Goal: Transaction & Acquisition: Obtain resource

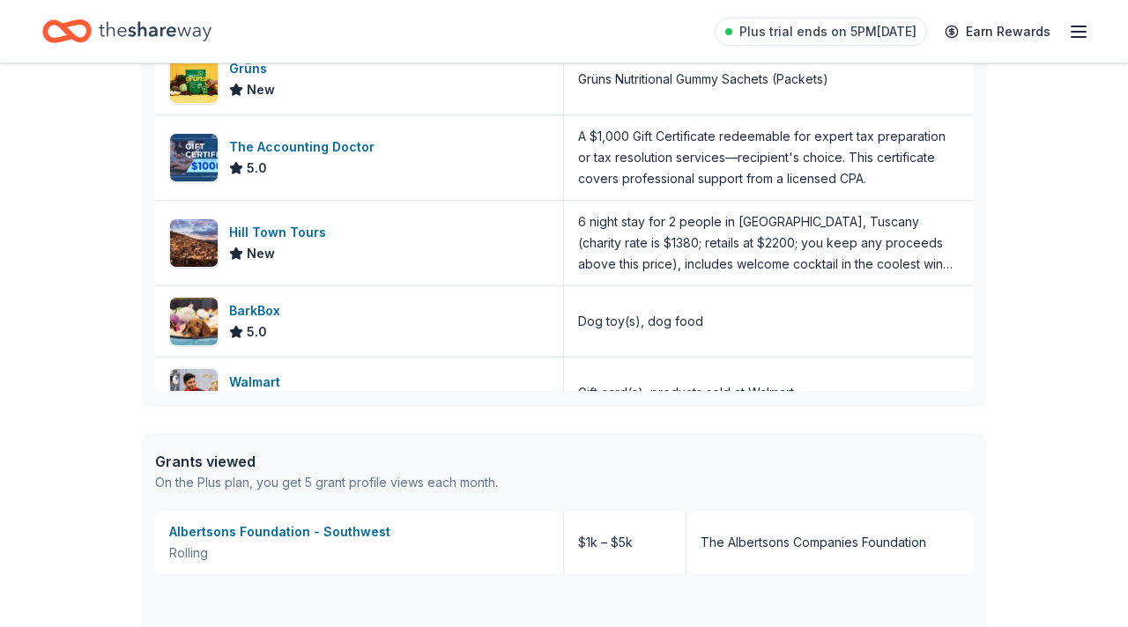
scroll to position [308, 0]
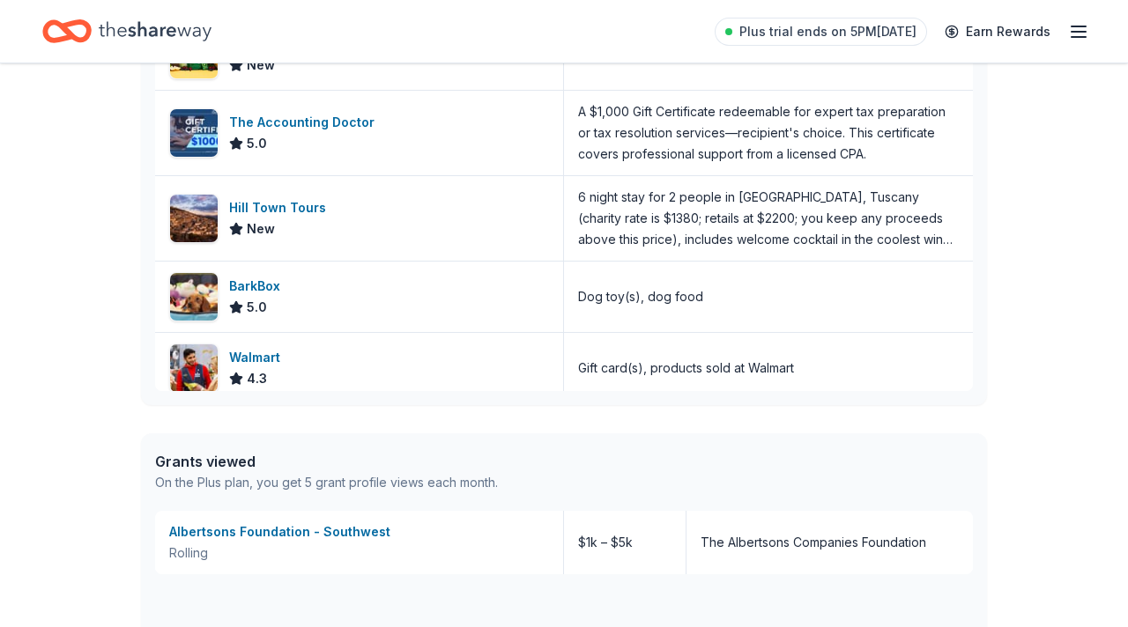
click at [226, 483] on div "On the Plus plan, you get 5 grant profile views each month." at bounding box center [326, 482] width 343 height 21
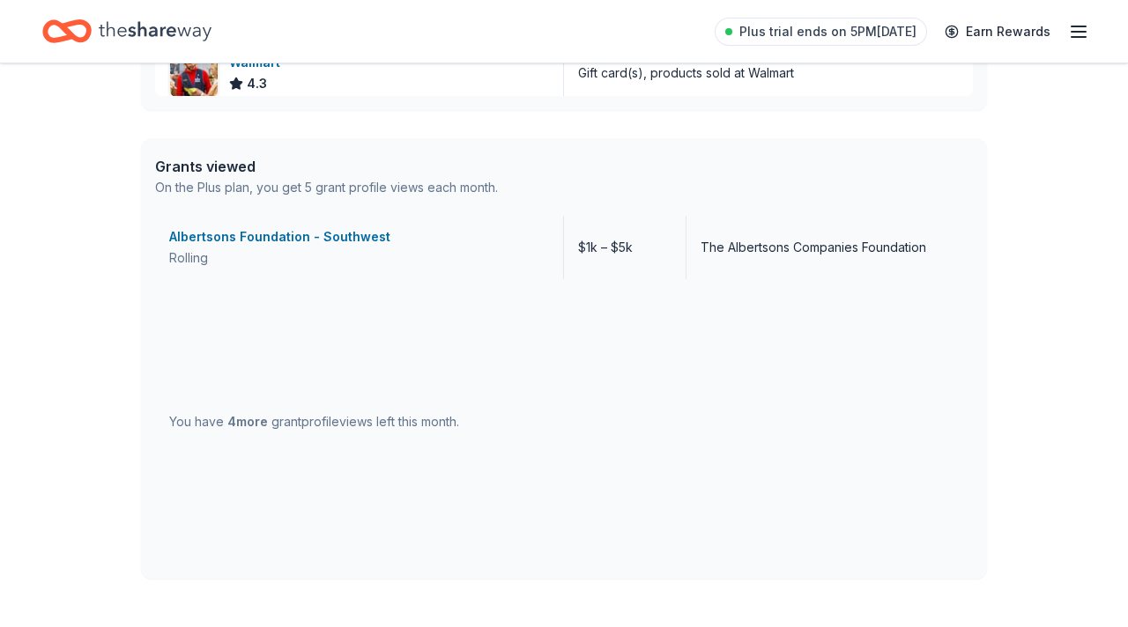
scroll to position [863, 0]
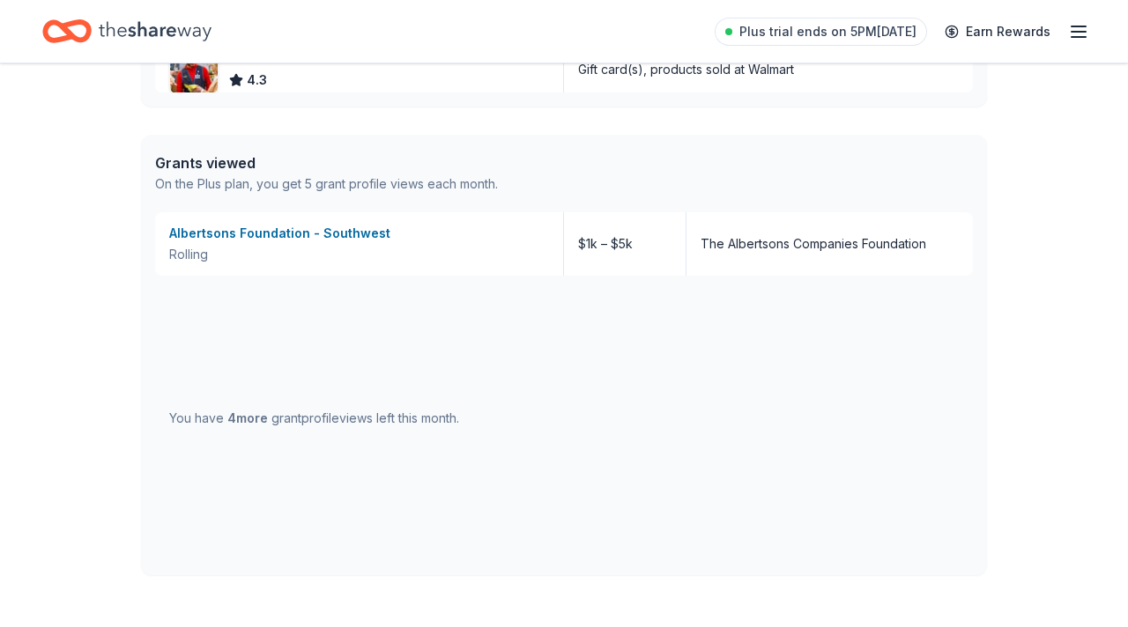
click at [249, 423] on span "4 more" at bounding box center [247, 418] width 41 height 15
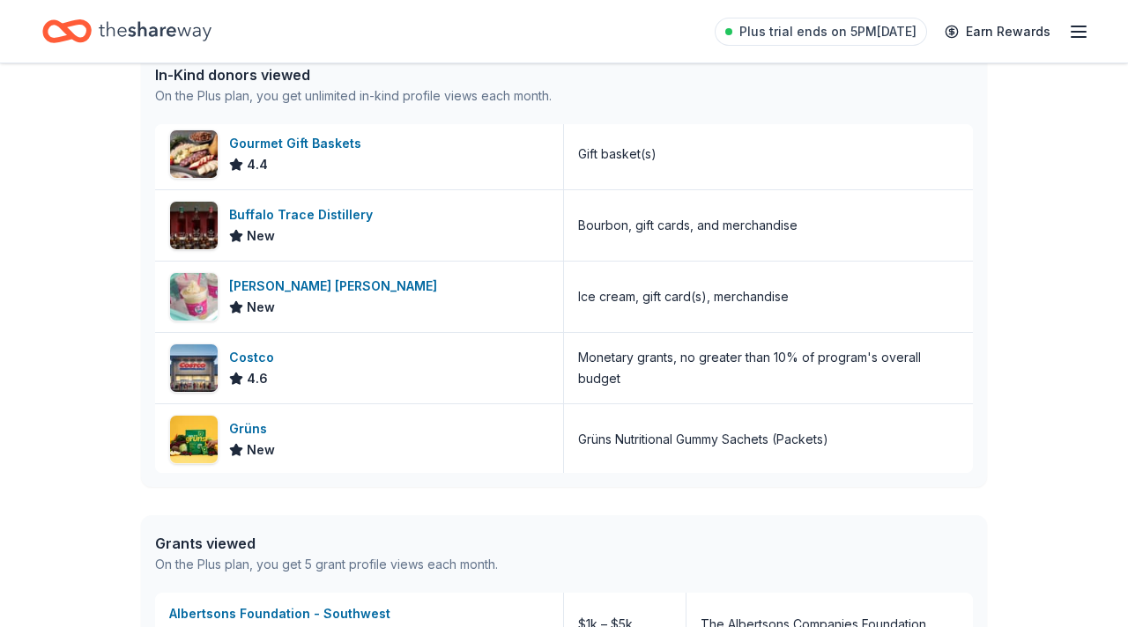
scroll to position [0, 0]
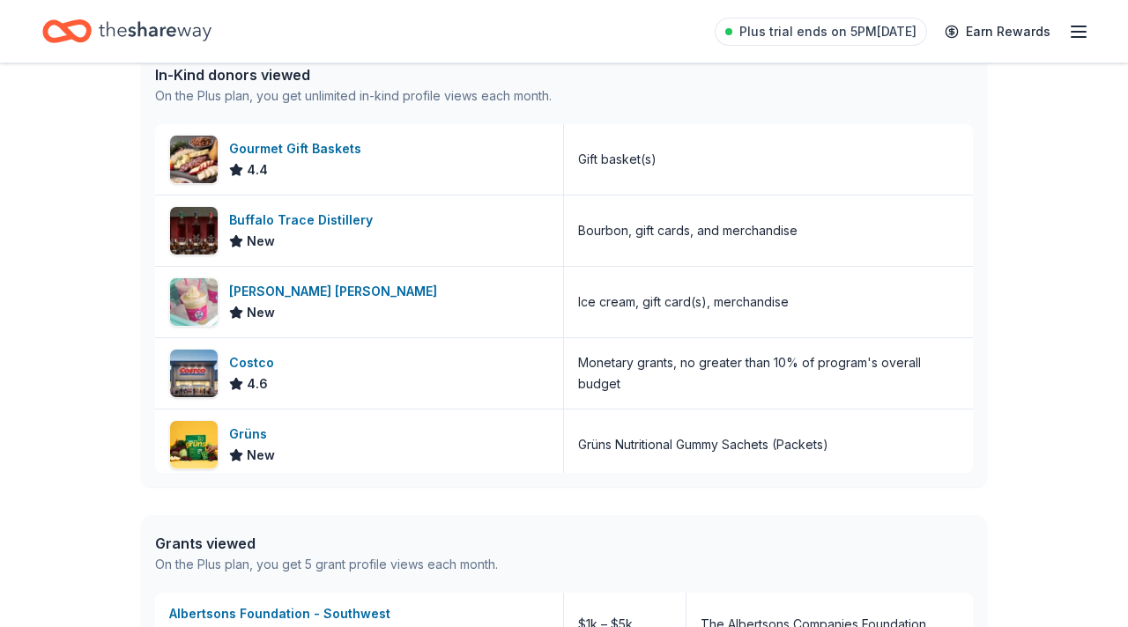
click at [1073, 37] on line "button" at bounding box center [1078, 37] width 14 height 0
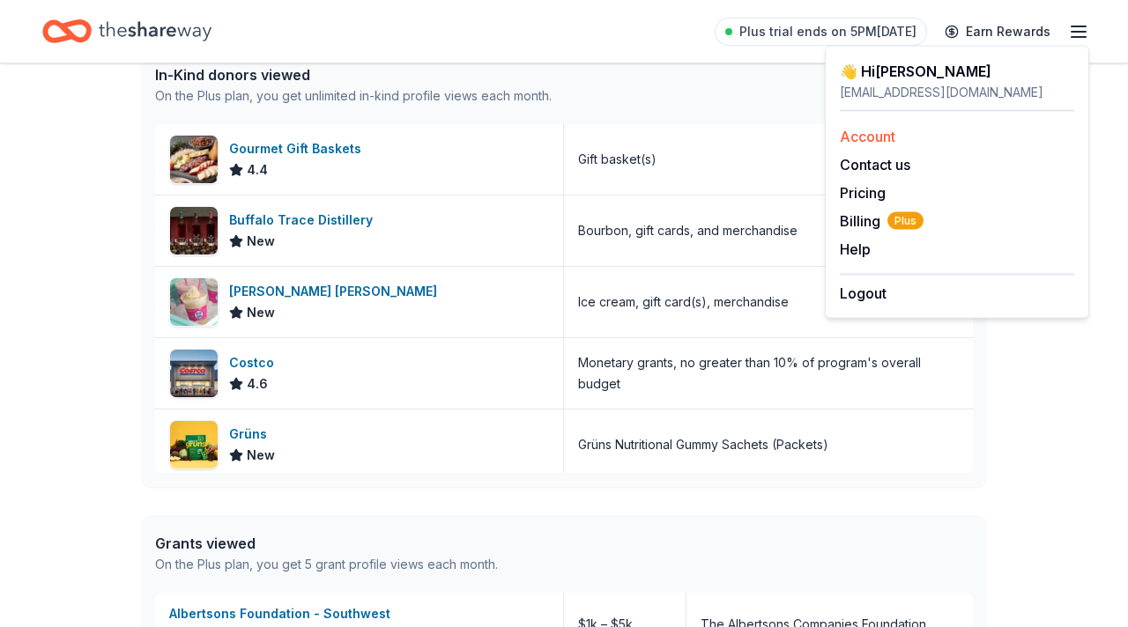
click at [877, 136] on link "Account" at bounding box center [868, 137] width 56 height 18
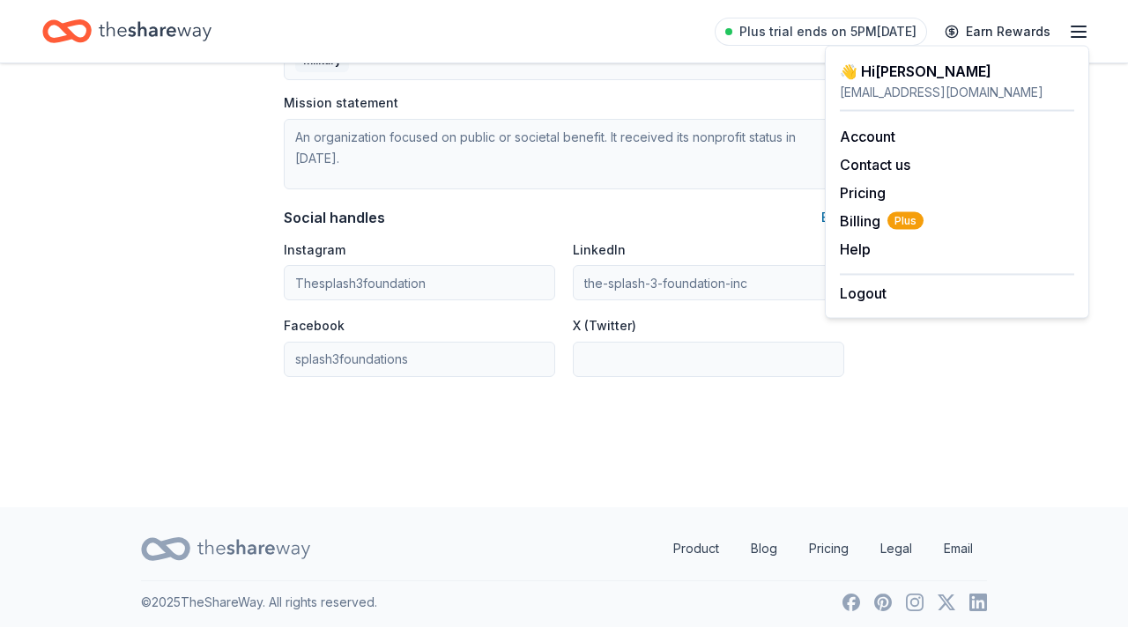
scroll to position [1137, 0]
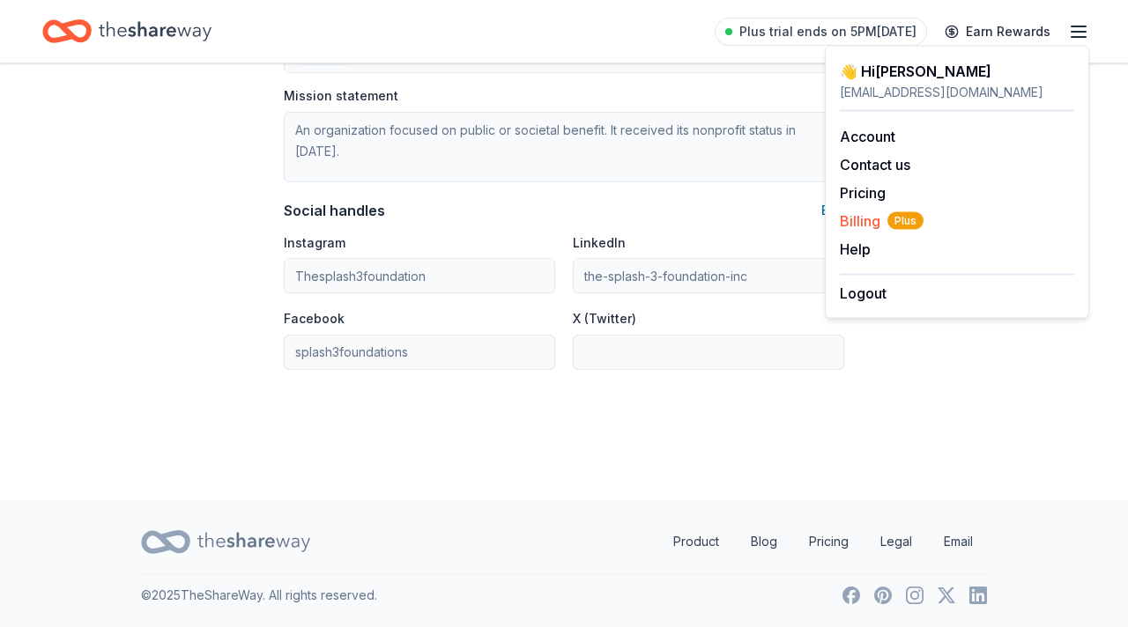
click at [861, 222] on span "Billing Plus" at bounding box center [882, 221] width 84 height 21
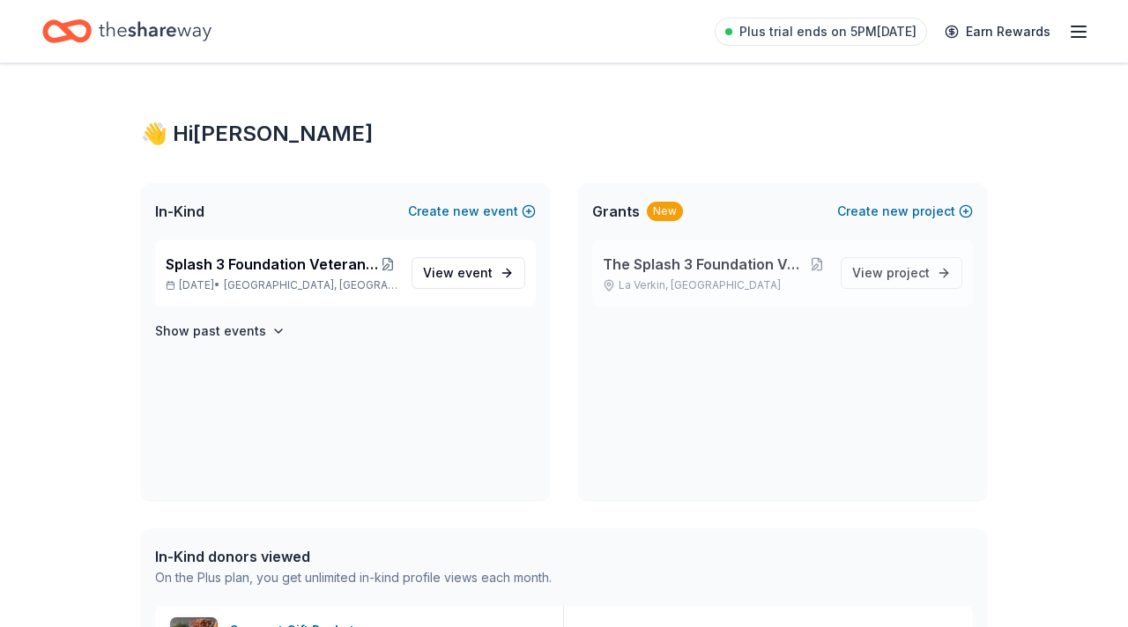
click at [636, 263] on span "The Splash 3 Foundation Veteran Charities Fund Raiser" at bounding box center [705, 264] width 205 height 21
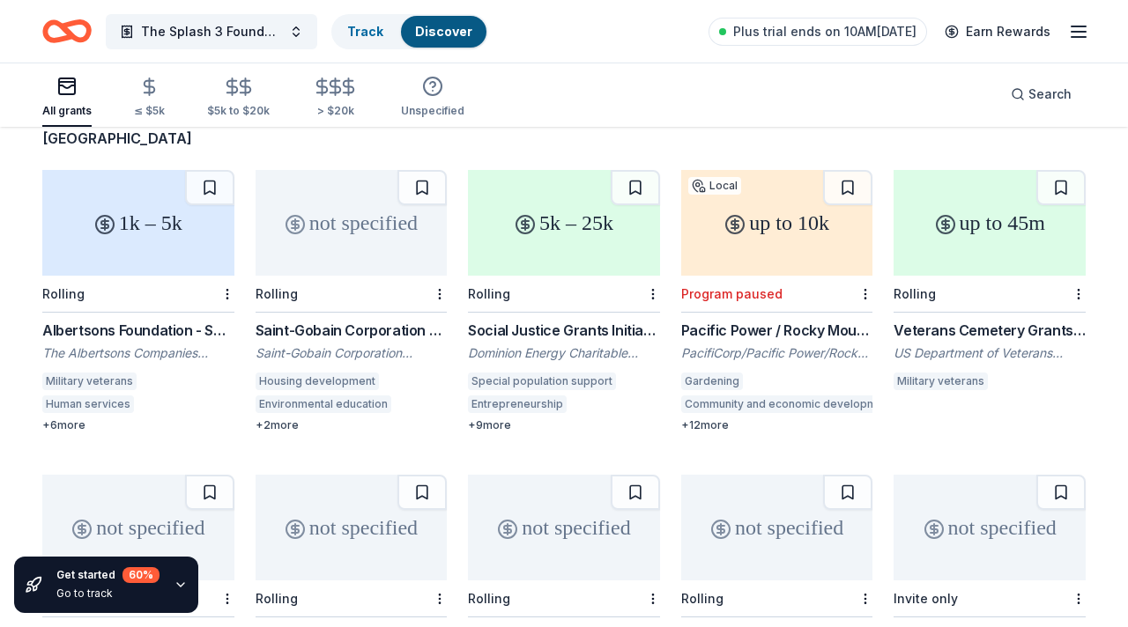
scroll to position [153, 0]
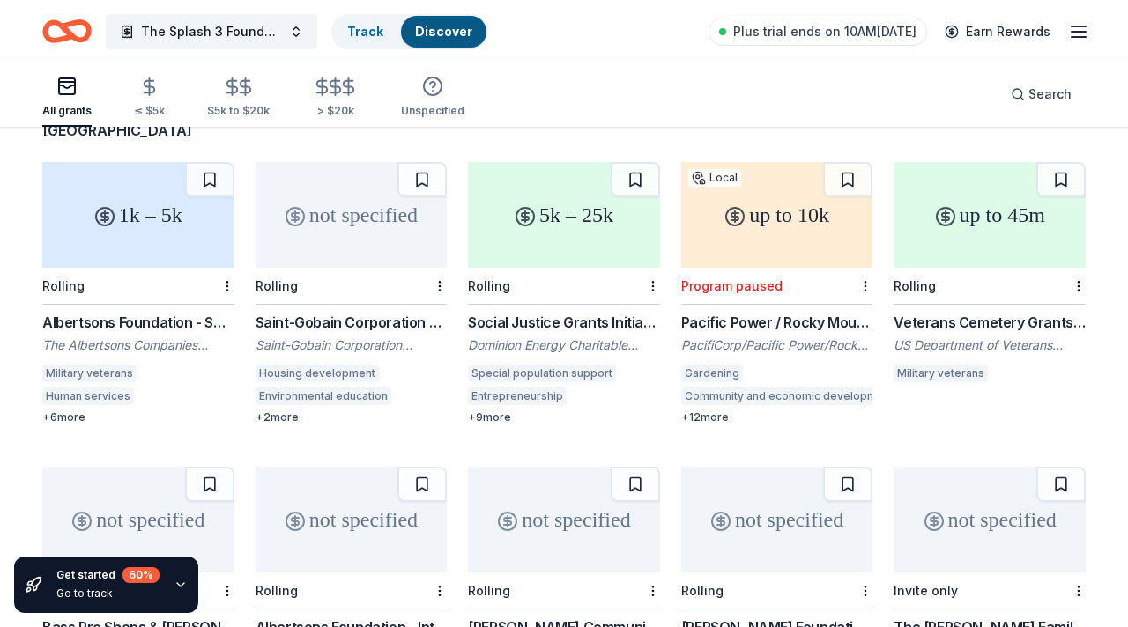
click at [955, 206] on div "up to 45m" at bounding box center [989, 215] width 192 height 106
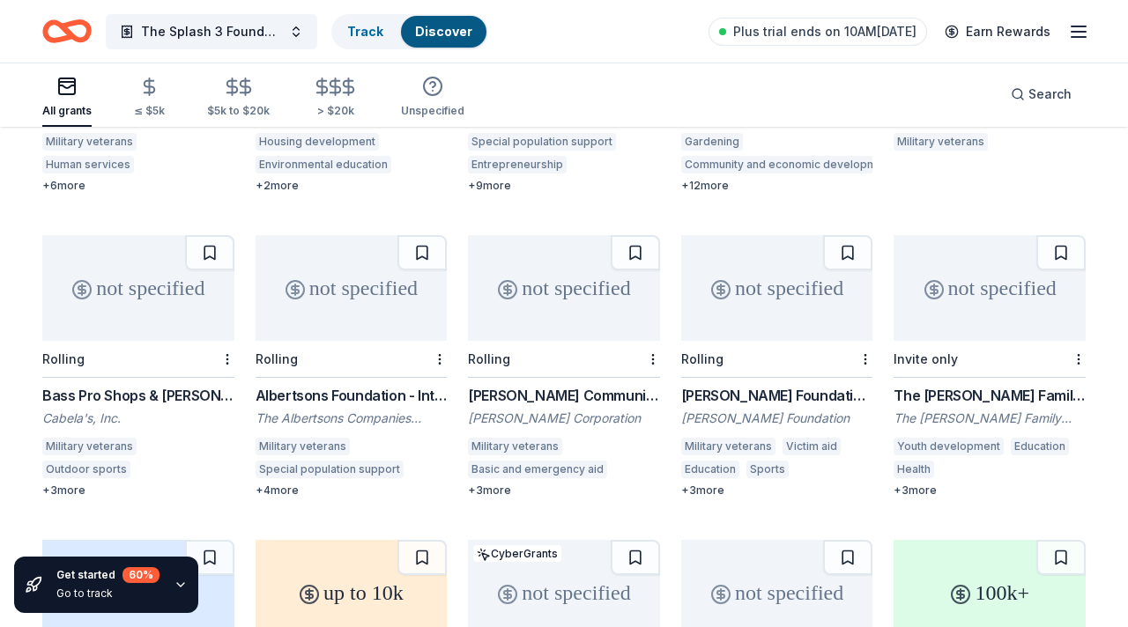
scroll to position [388, 0]
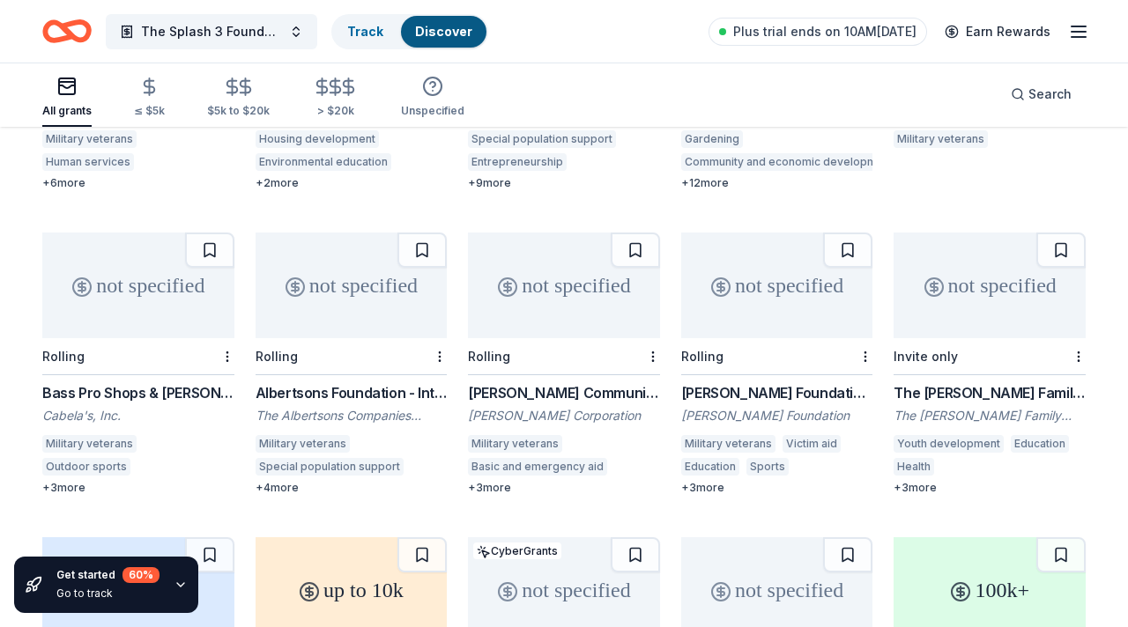
click at [115, 298] on div "not specified" at bounding box center [138, 286] width 192 height 106
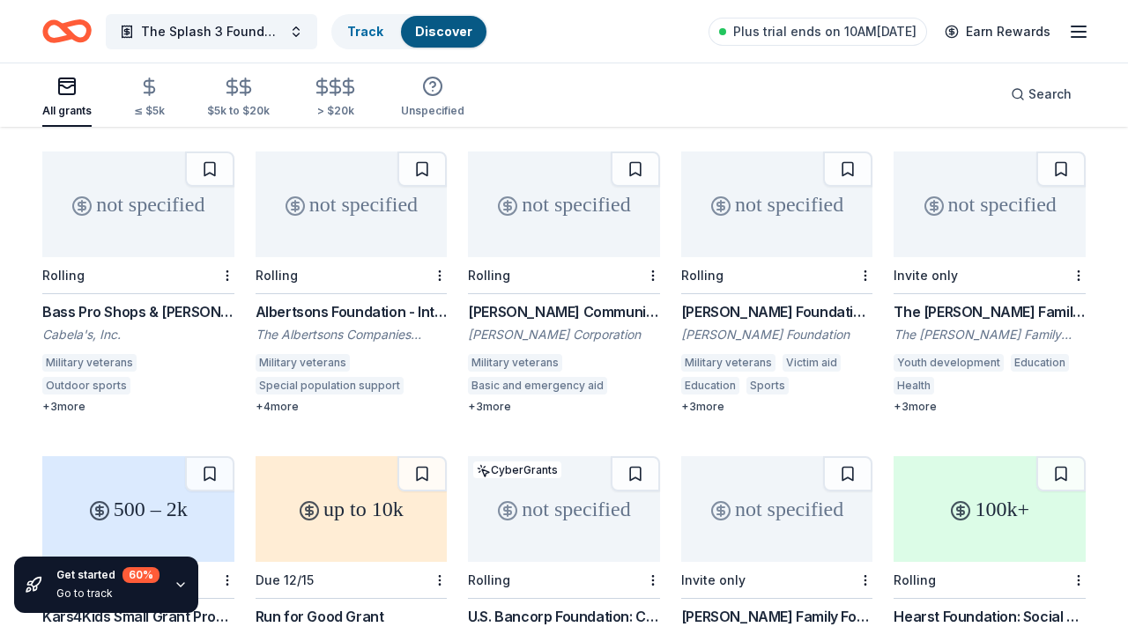
scroll to position [470, 0]
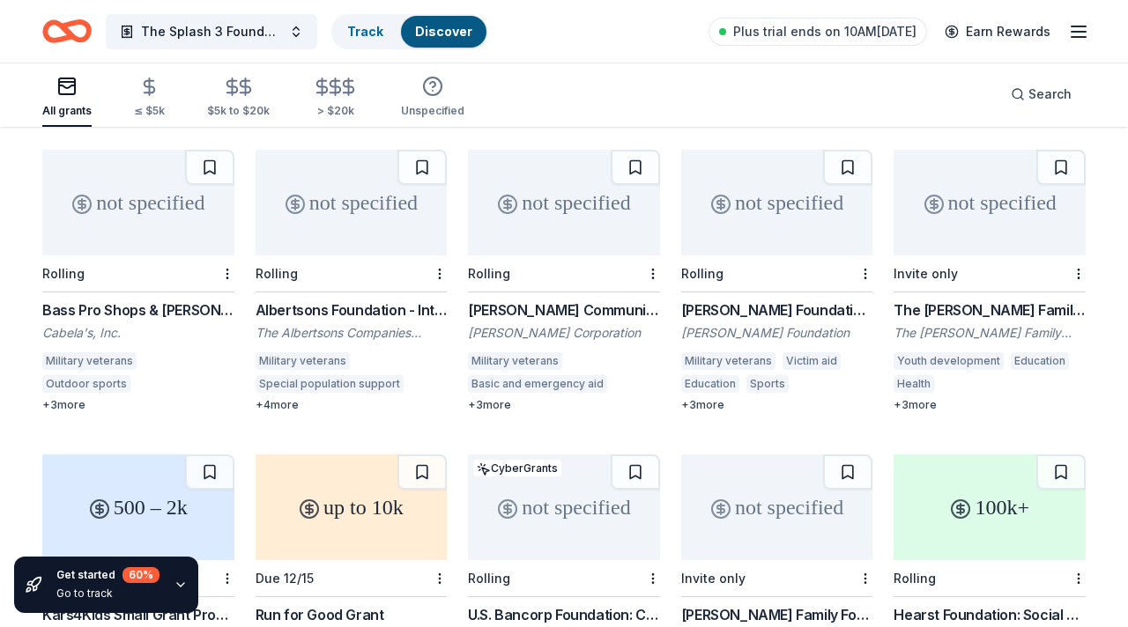
click at [544, 300] on div "HF Sinclair Community Investment Grants HF Sinclair Corporation Military vetera…" at bounding box center [564, 356] width 192 height 113
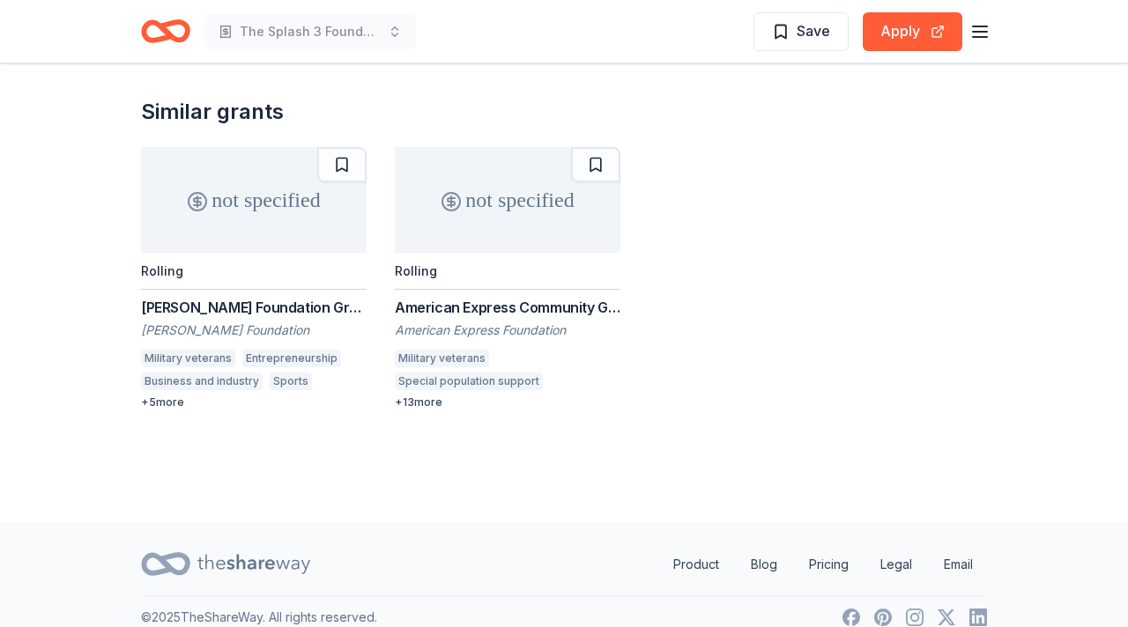
scroll to position [1538, 0]
click at [492, 311] on div "American Express Community Giving" at bounding box center [508, 306] width 226 height 21
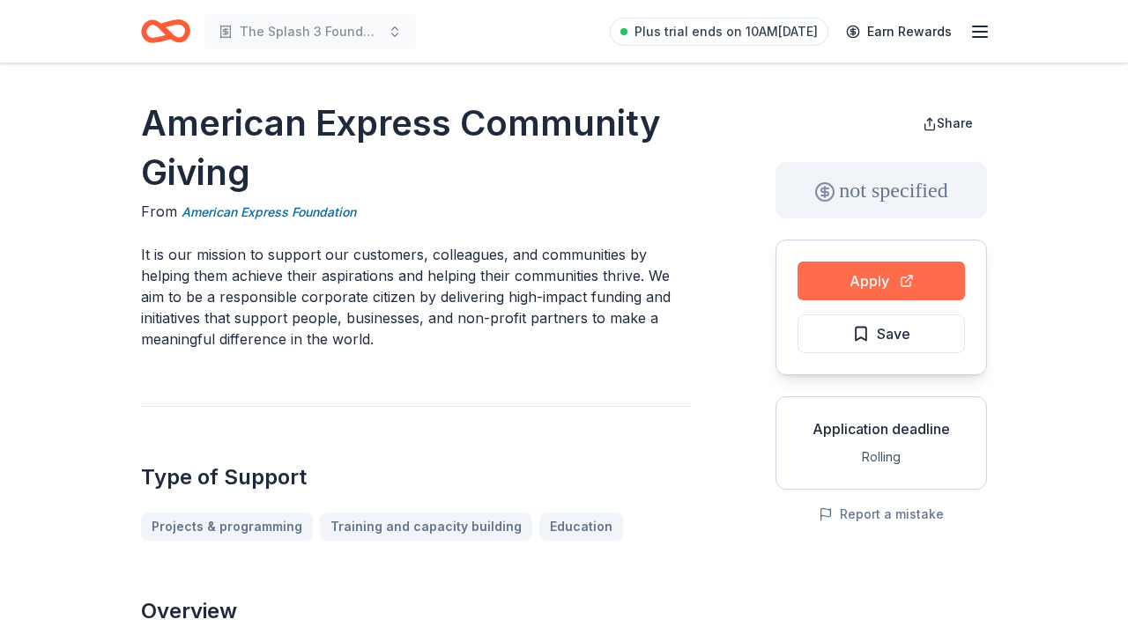
click at [864, 282] on button "Apply" at bounding box center [880, 281] width 167 height 39
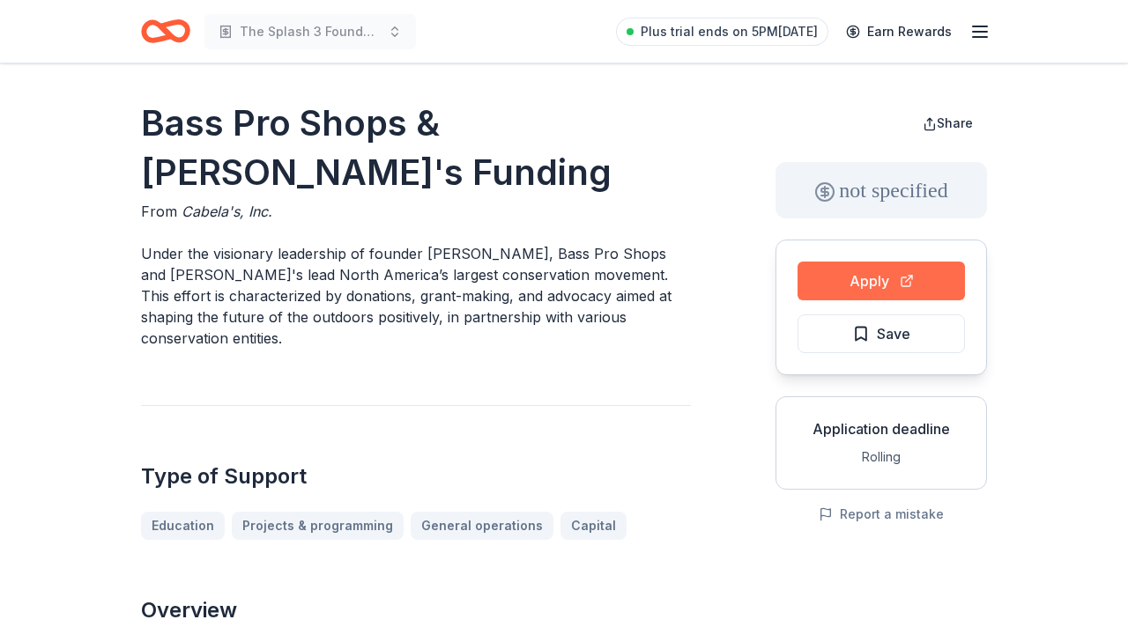
click at [867, 279] on button "Apply" at bounding box center [880, 281] width 167 height 39
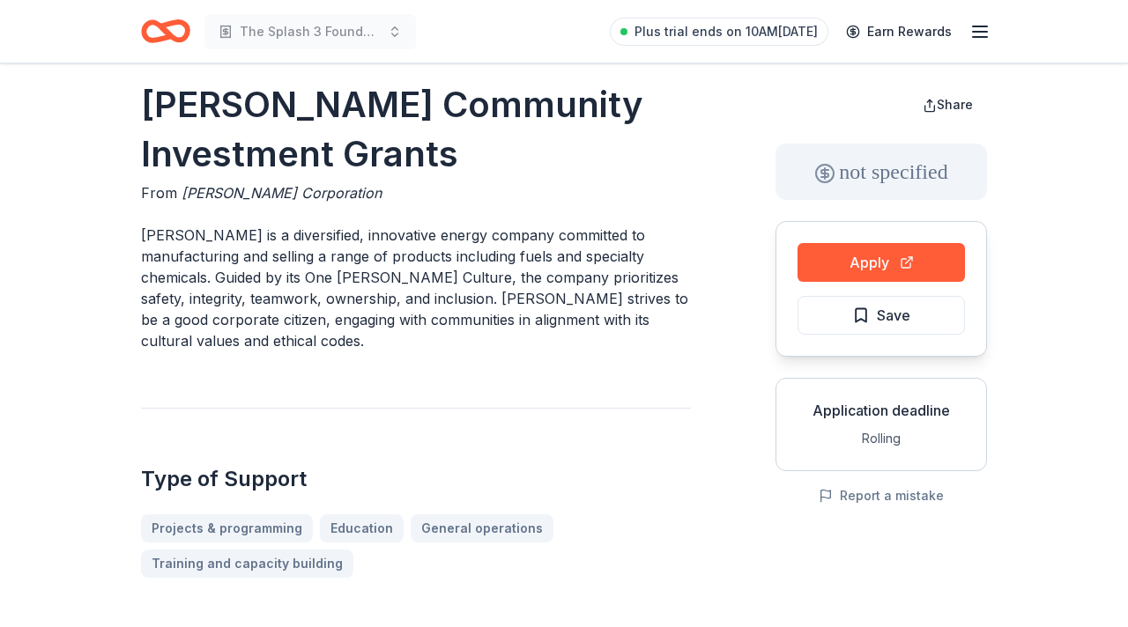
scroll to position [4, 0]
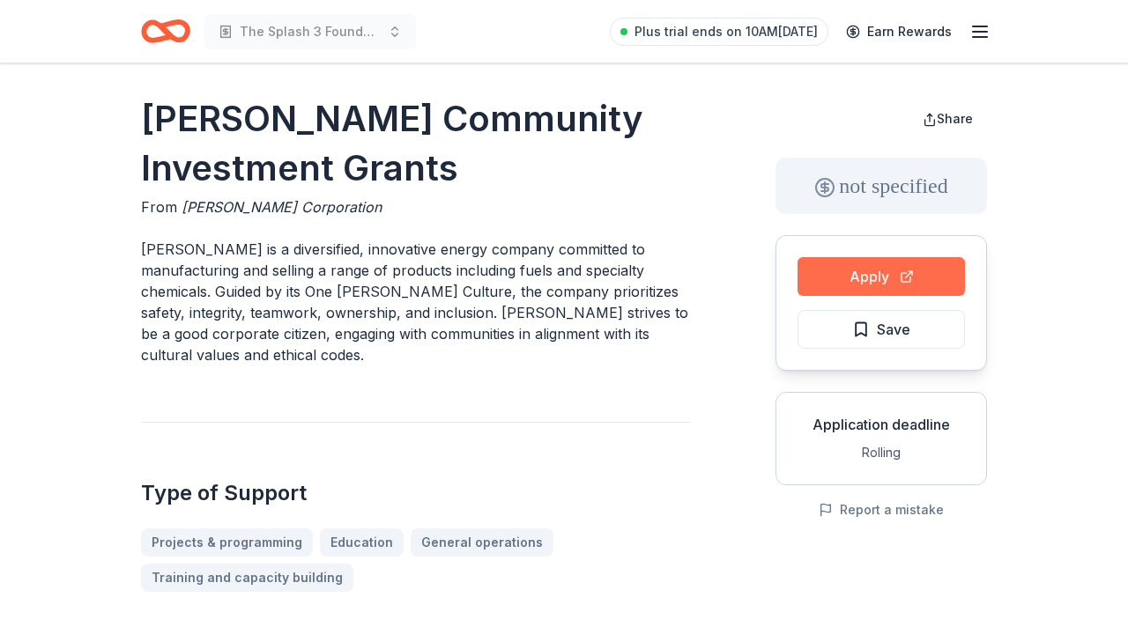
click at [863, 278] on button "Apply" at bounding box center [880, 276] width 167 height 39
